Goal: Find specific page/section

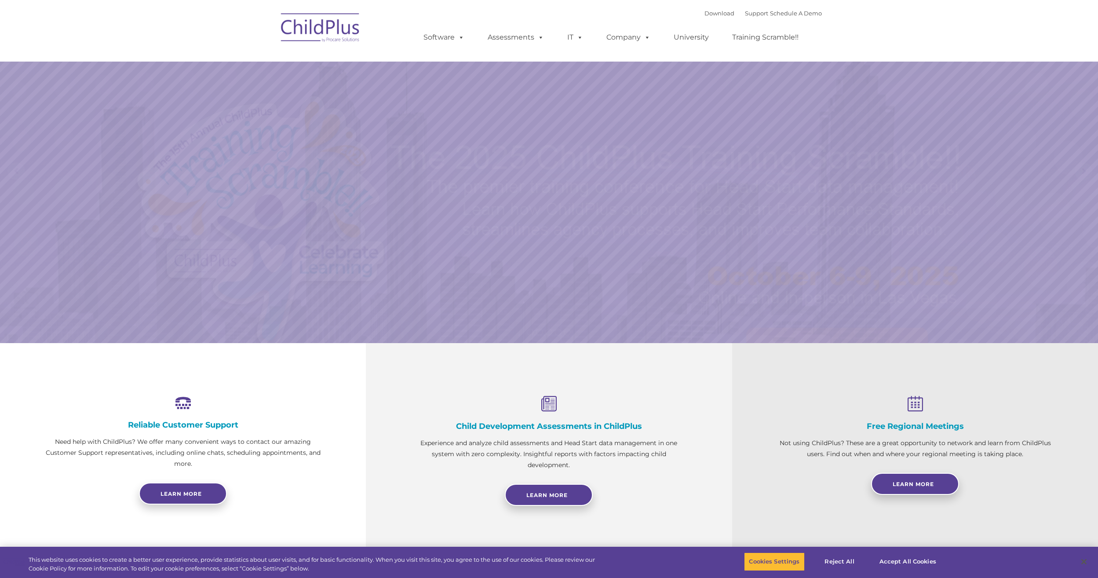
select select "MEDIUM"
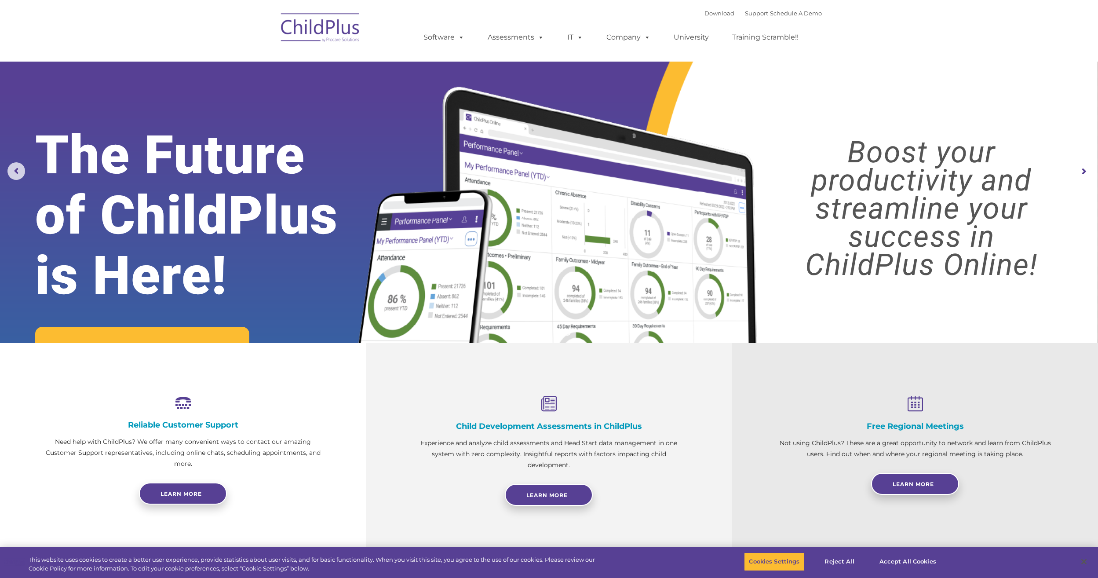
click at [311, 30] on img at bounding box center [321, 29] width 88 height 44
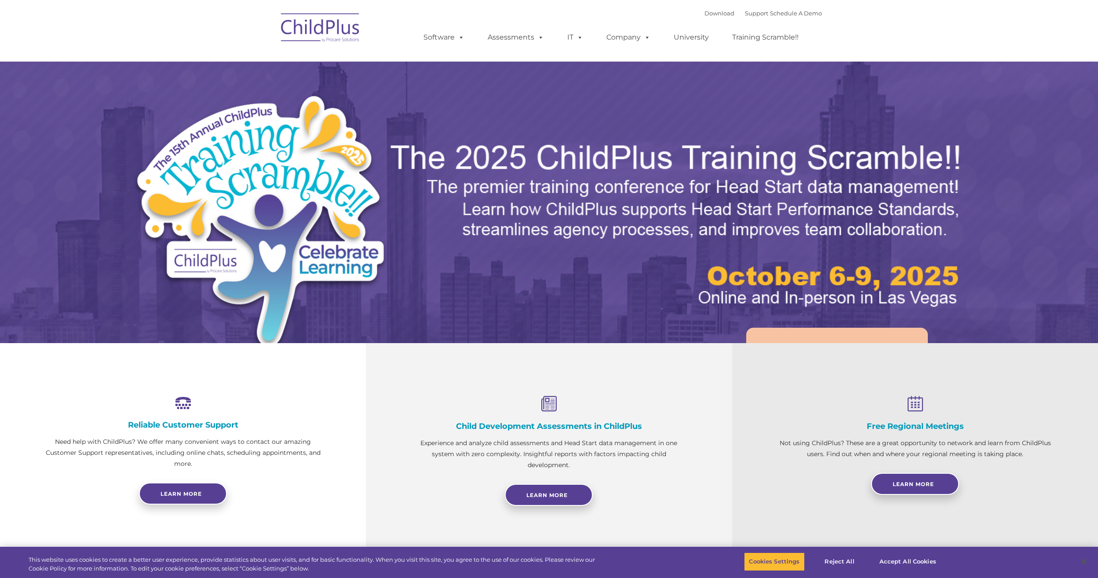
select select "MEDIUM"
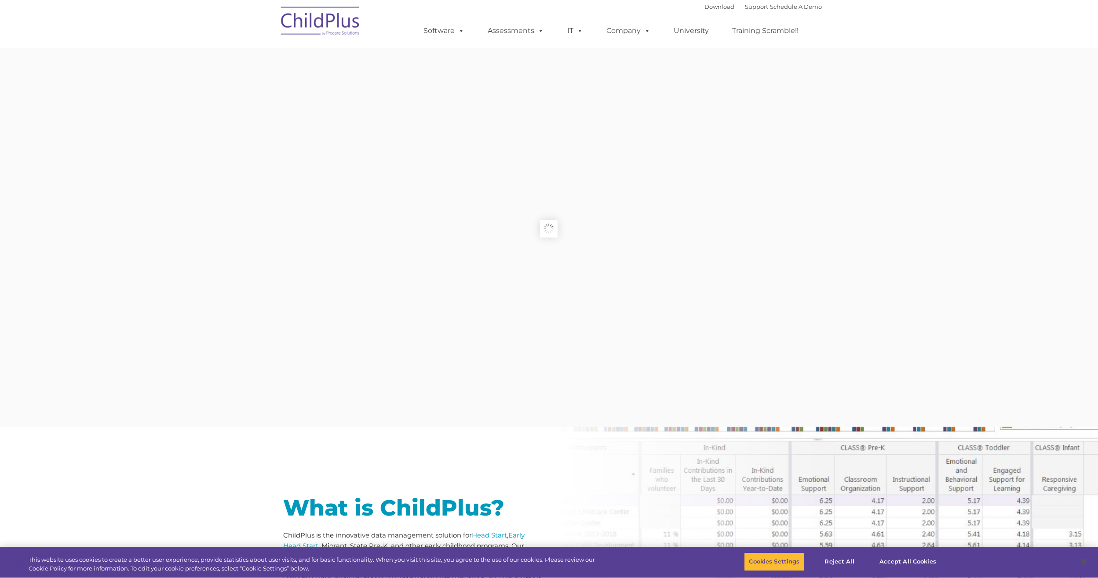
type input ""
